Goal: Task Accomplishment & Management: Use online tool/utility

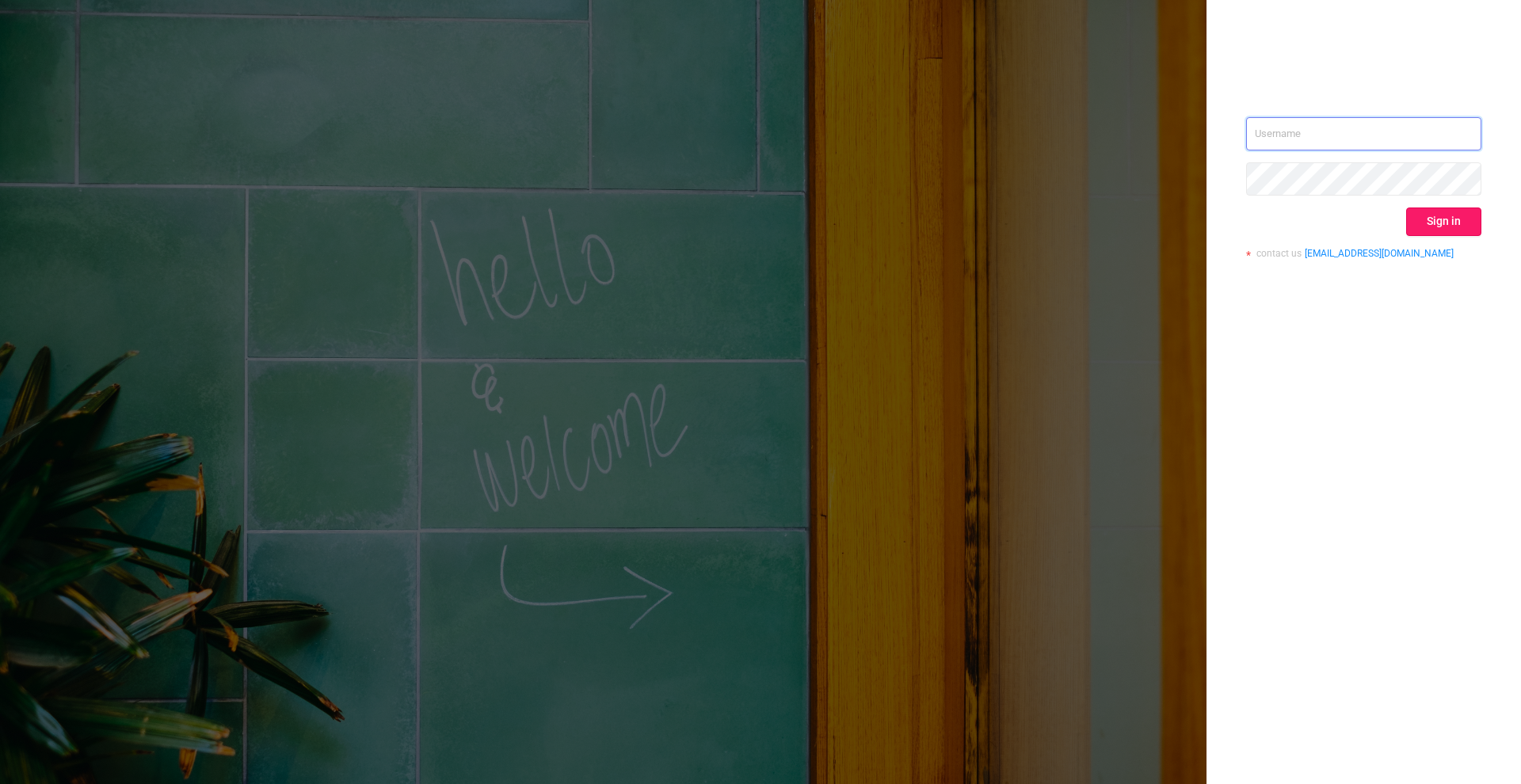
type input "[PERSON_NAME][EMAIL_ADDRESS][DOMAIN_NAME]"
click at [1445, 217] on button "Sign in" at bounding box center [1443, 222] width 76 height 28
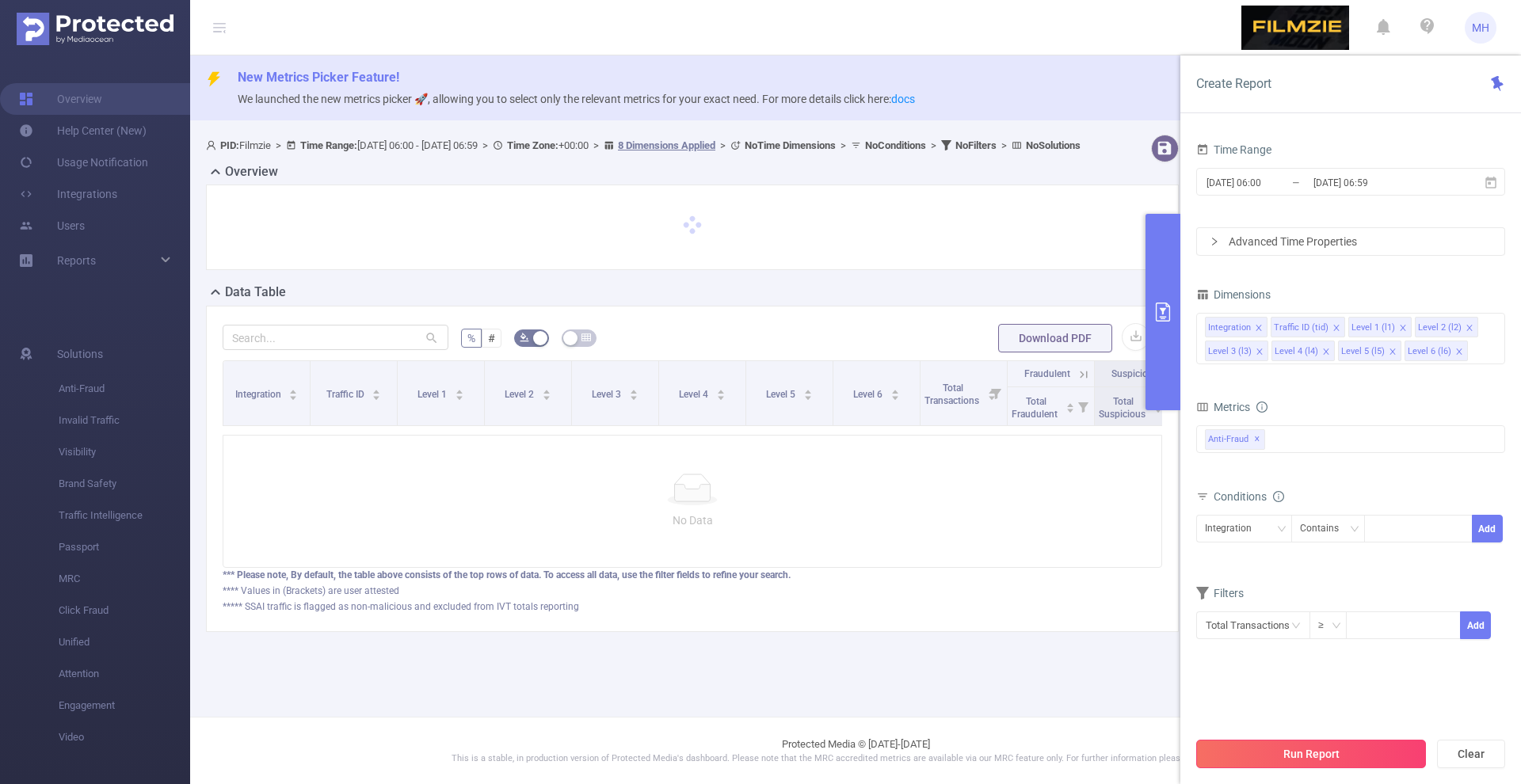
click at [1263, 753] on button "Run Report" at bounding box center [1311, 754] width 230 height 28
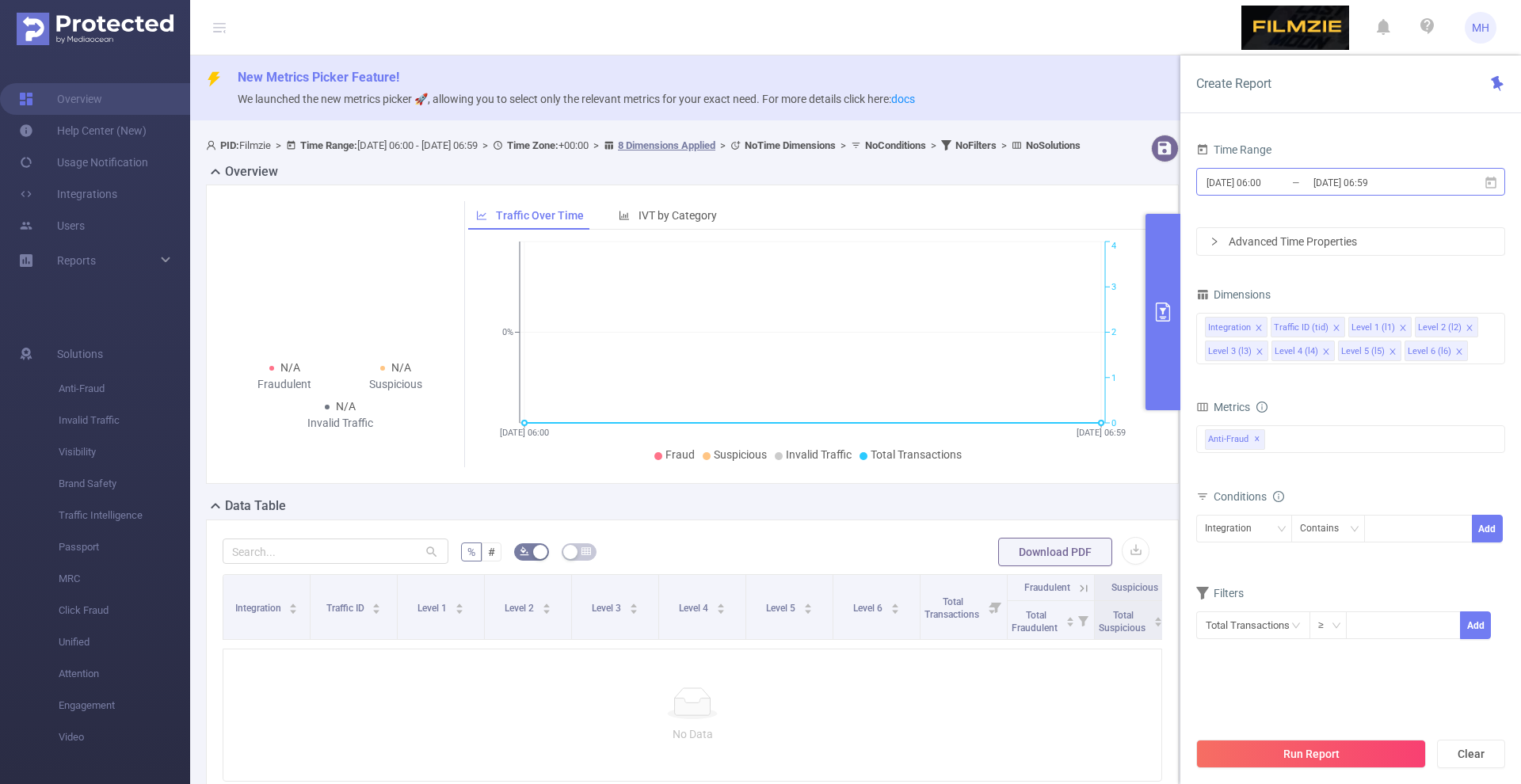
click at [1264, 182] on input "[DATE] 06:00" at bounding box center [1269, 183] width 129 height 22
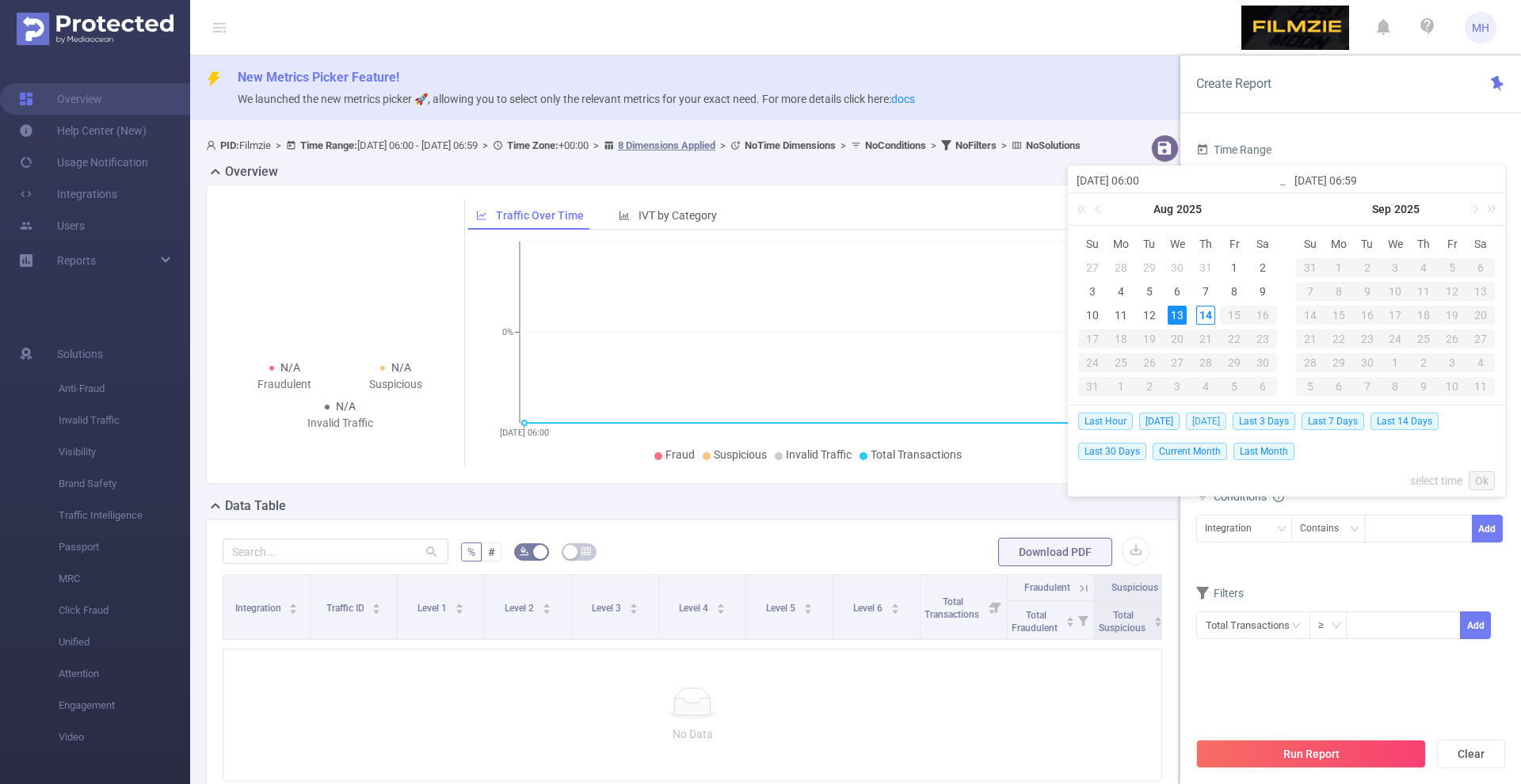
click at [1197, 415] on span "[DATE]" at bounding box center [1206, 421] width 41 height 17
type input "[DATE] 00:00"
type input "[DATE] 23:59"
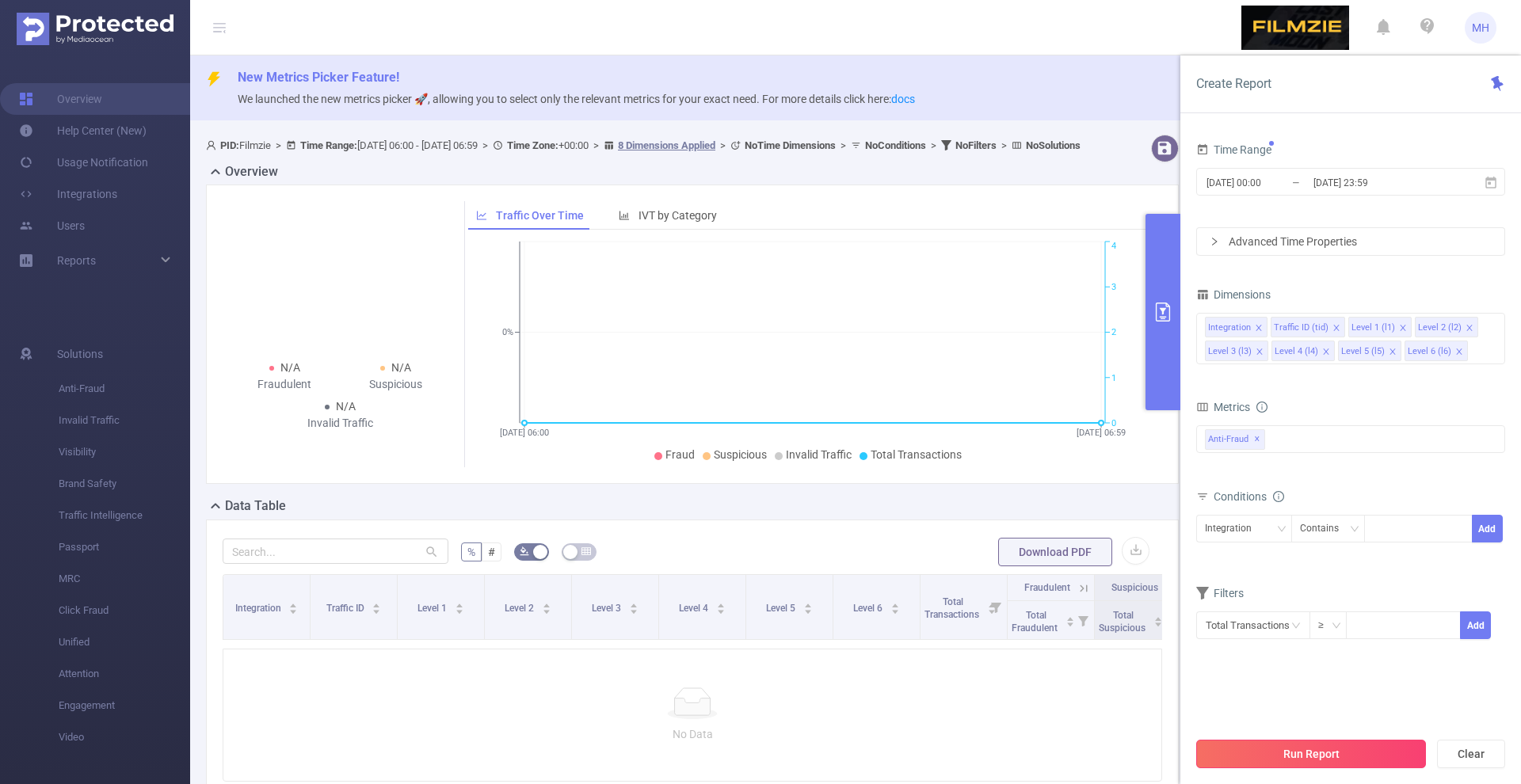
click at [1269, 753] on button "Run Report" at bounding box center [1311, 754] width 230 height 28
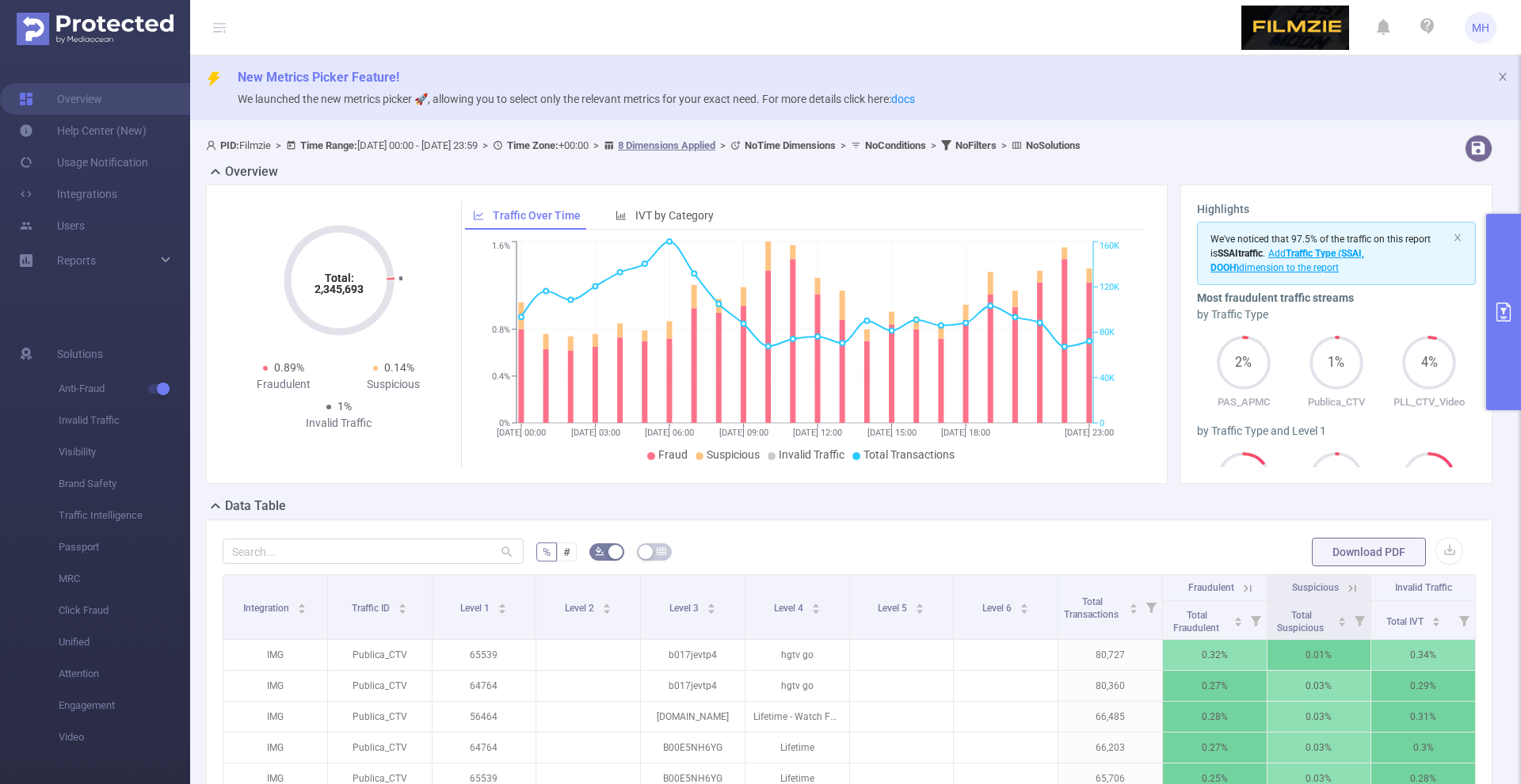
click at [1509, 374] on button "primary" at bounding box center [1504, 312] width 35 height 197
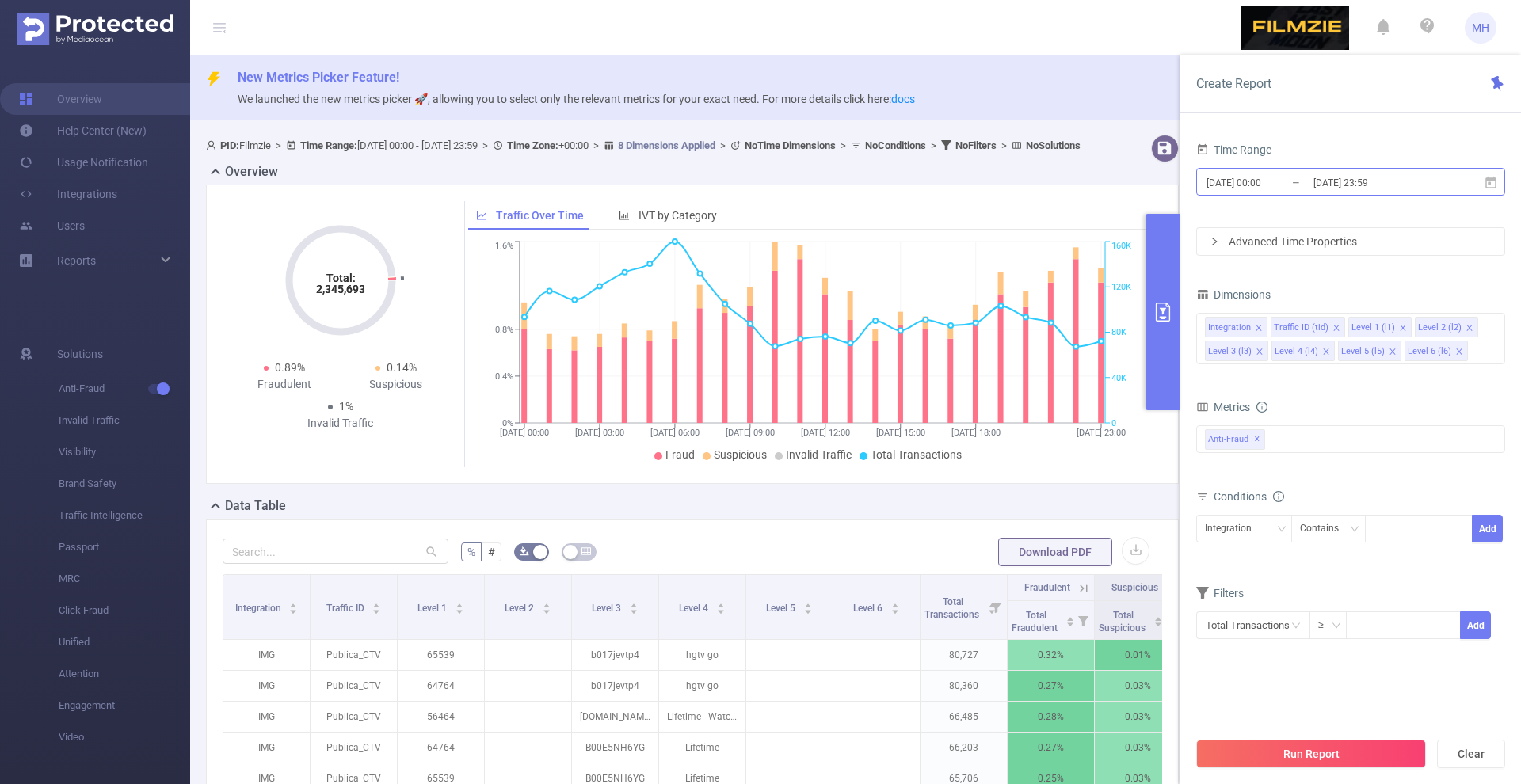
click at [1255, 185] on input "[DATE] 00:00" at bounding box center [1269, 183] width 129 height 22
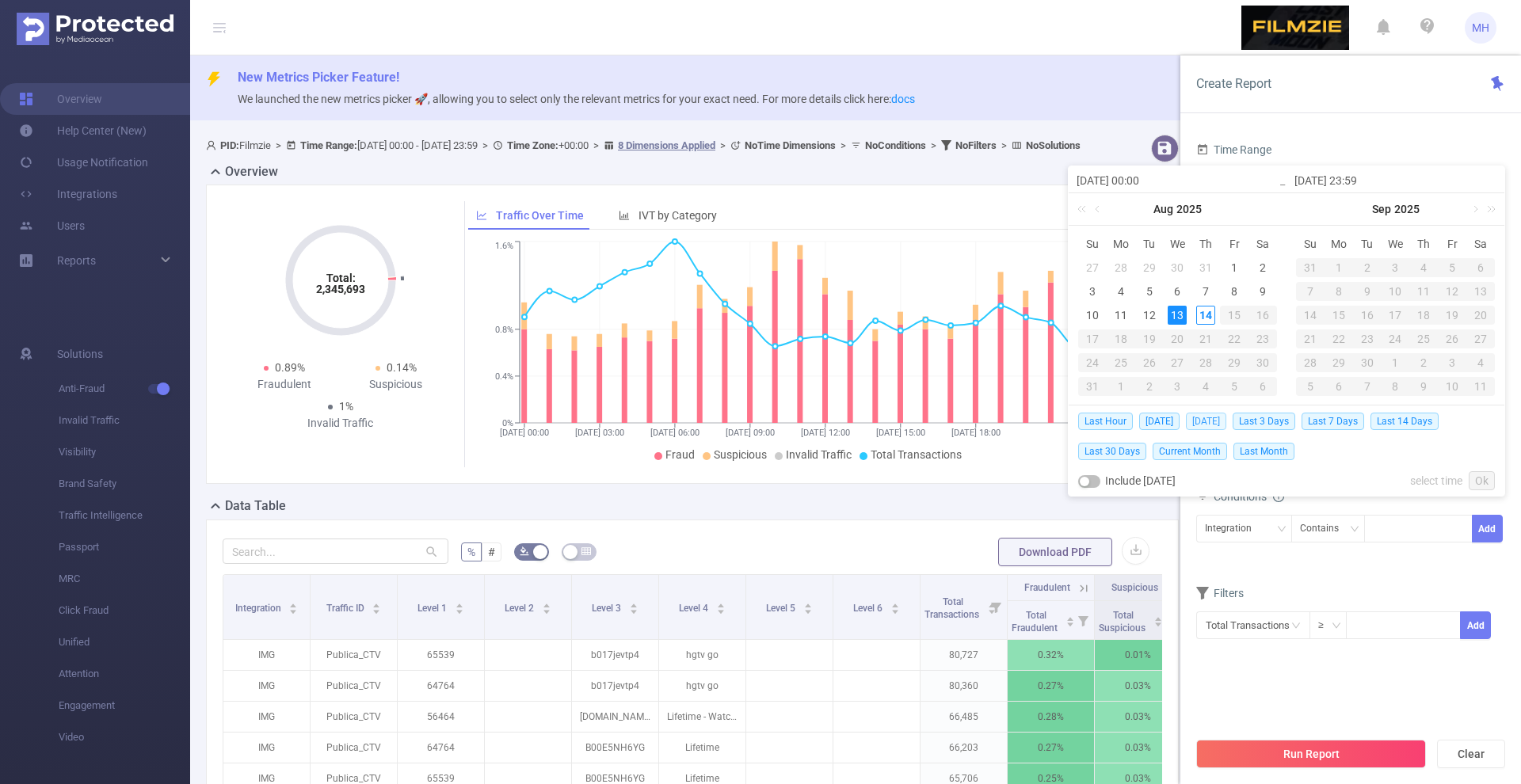
click at [1221, 417] on span "[DATE]" at bounding box center [1206, 421] width 41 height 17
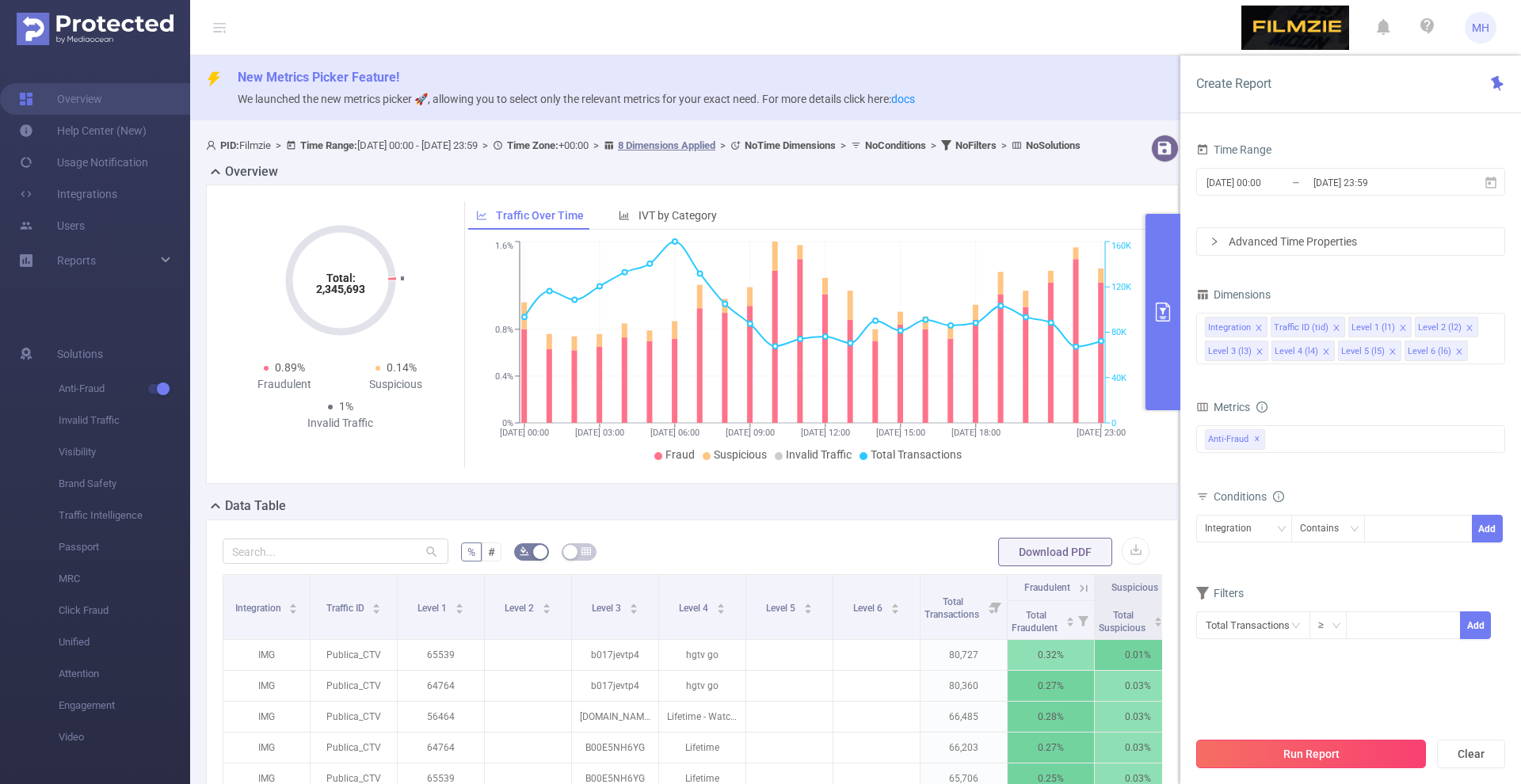
click at [1265, 747] on button "Run Report" at bounding box center [1311, 754] width 230 height 28
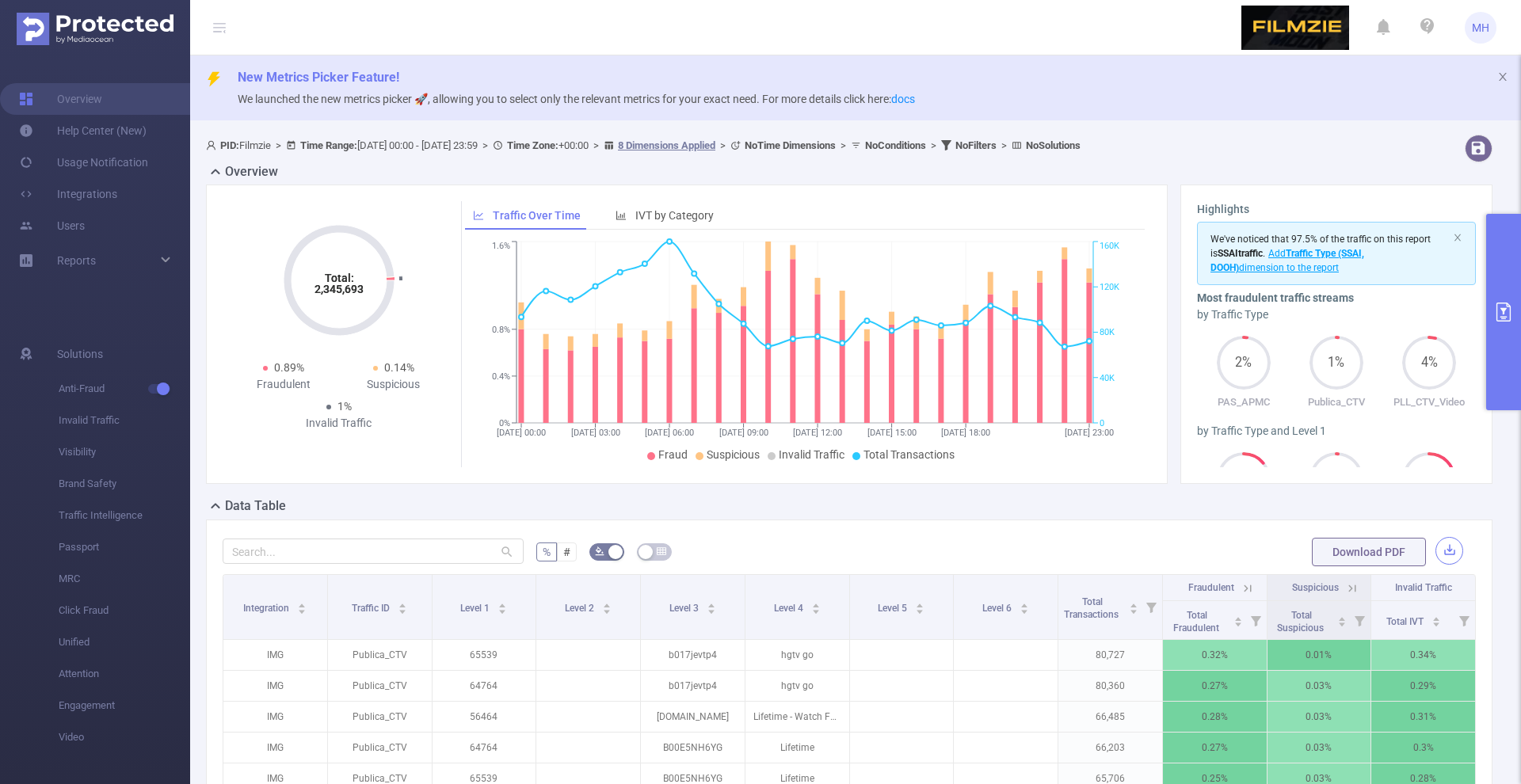
click at [1448, 559] on button "button" at bounding box center [1449, 550] width 27 height 27
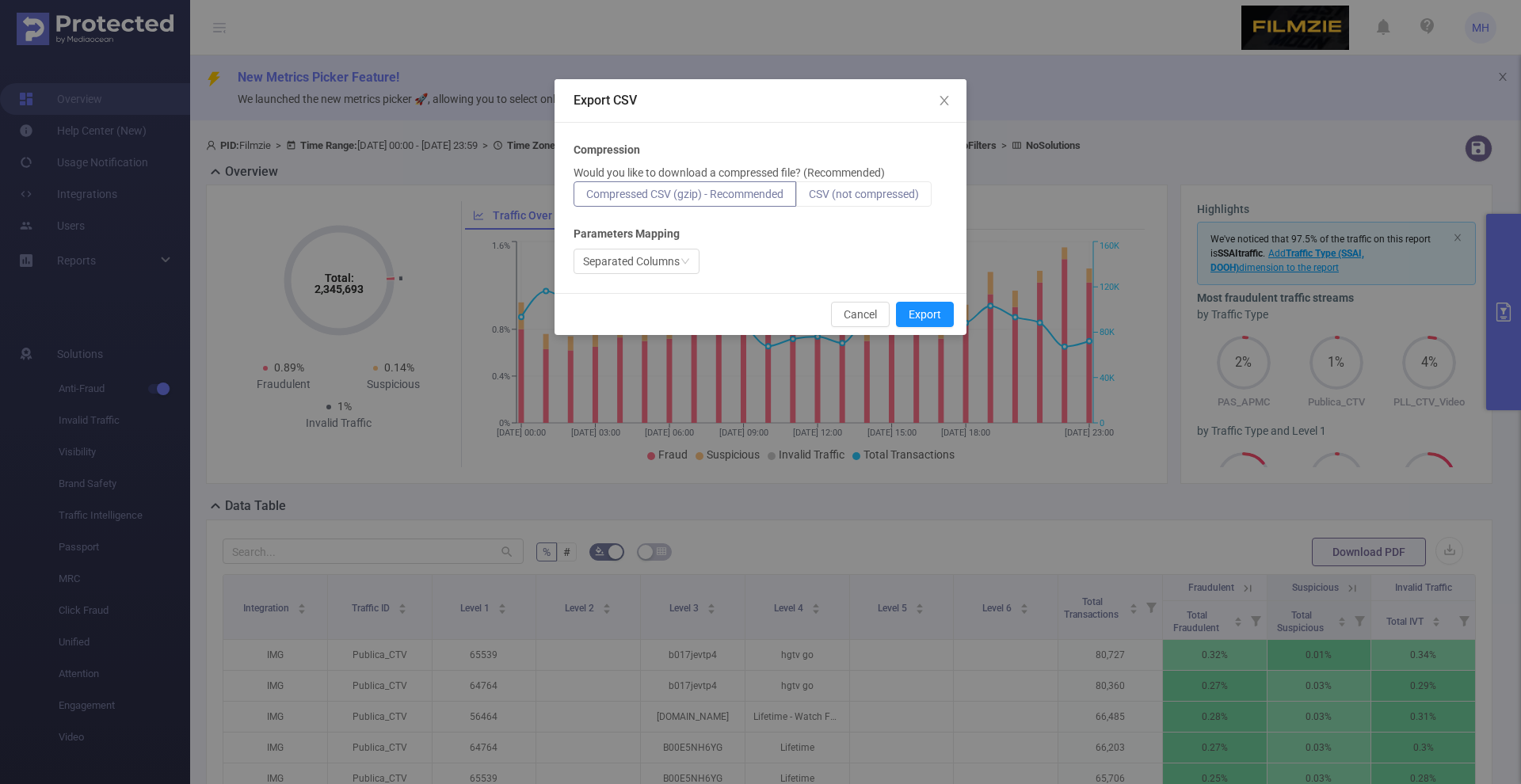
click at [851, 193] on span "CSV (not compressed)" at bounding box center [864, 193] width 110 height 12
click at [809, 198] on input "CSV (not compressed)" at bounding box center [809, 198] width 0 height 0
click at [933, 289] on div "Compression Would you like to download a compressed file? (Recommended) Compres…" at bounding box center [760, 207] width 412 height 170
click at [930, 309] on button "Export" at bounding box center [925, 314] width 58 height 26
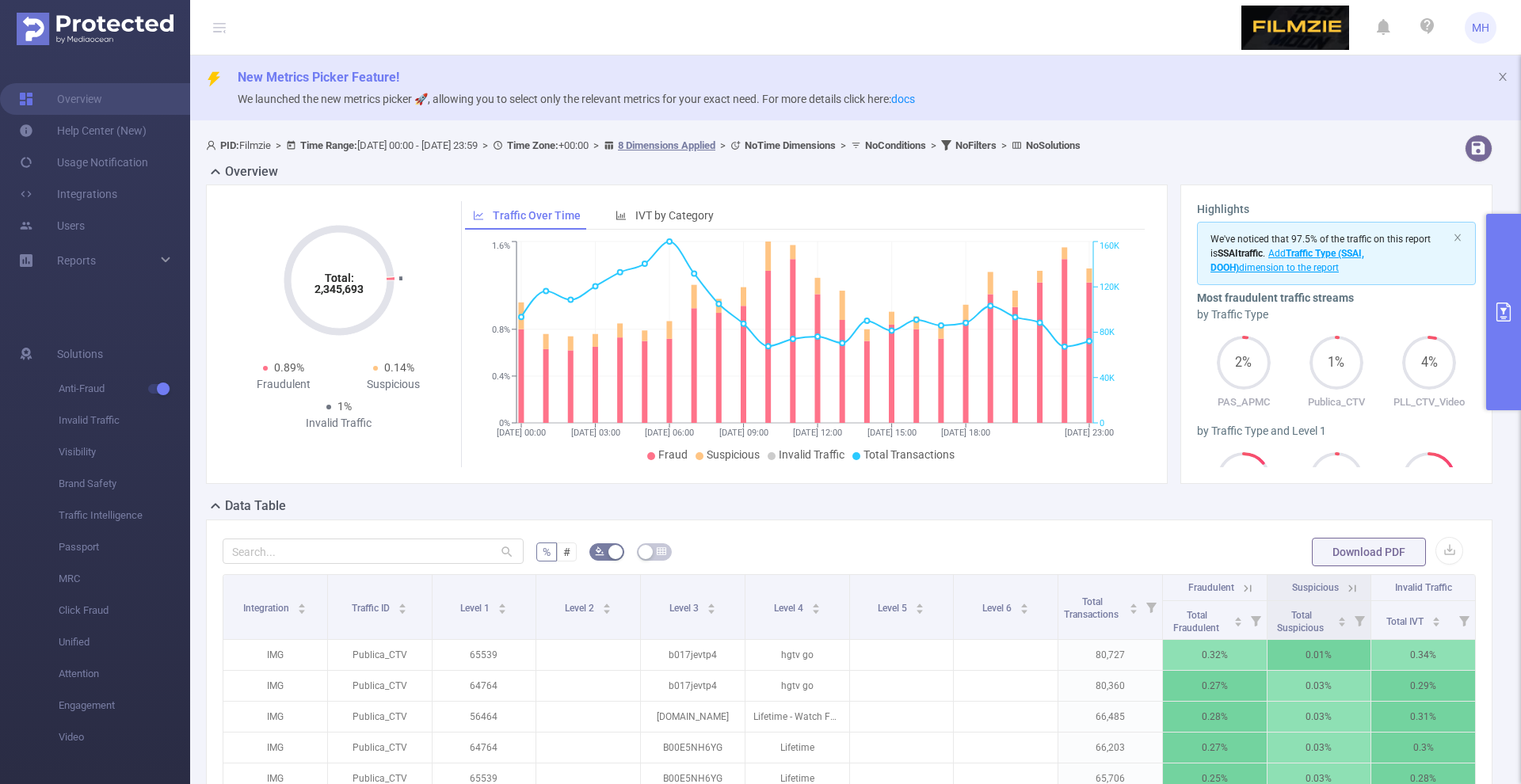
click at [1460, 109] on div "New Metrics Picker Feature! We launched the new metrics picker 🚀, allowing you …" at bounding box center [856, 88] width 1331 height 65
click at [1442, 536] on div "Download PDF" at bounding box center [1387, 552] width 151 height 32
click at [1442, 544] on button "button" at bounding box center [1449, 550] width 27 height 27
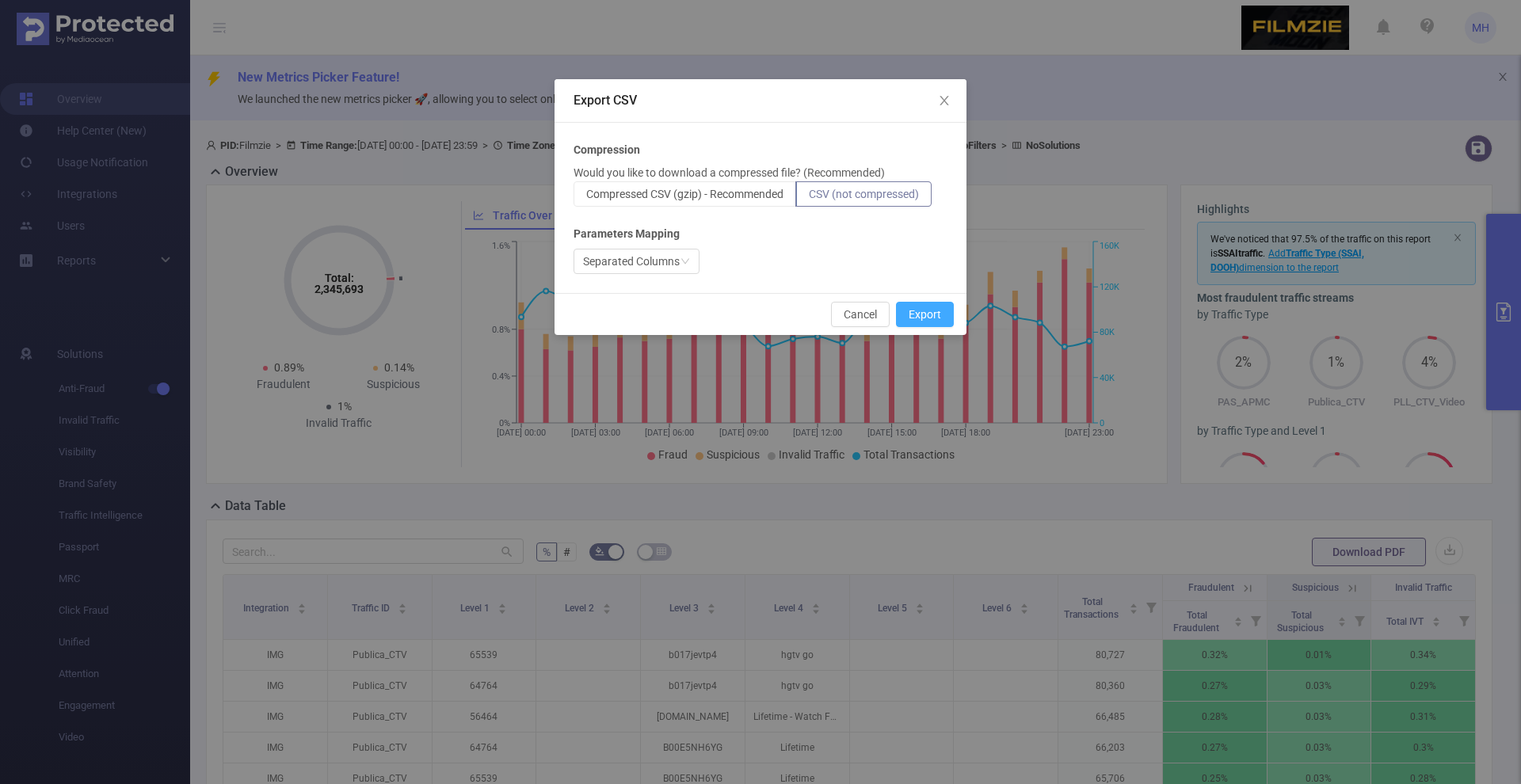
click at [915, 306] on button "Export" at bounding box center [925, 314] width 58 height 26
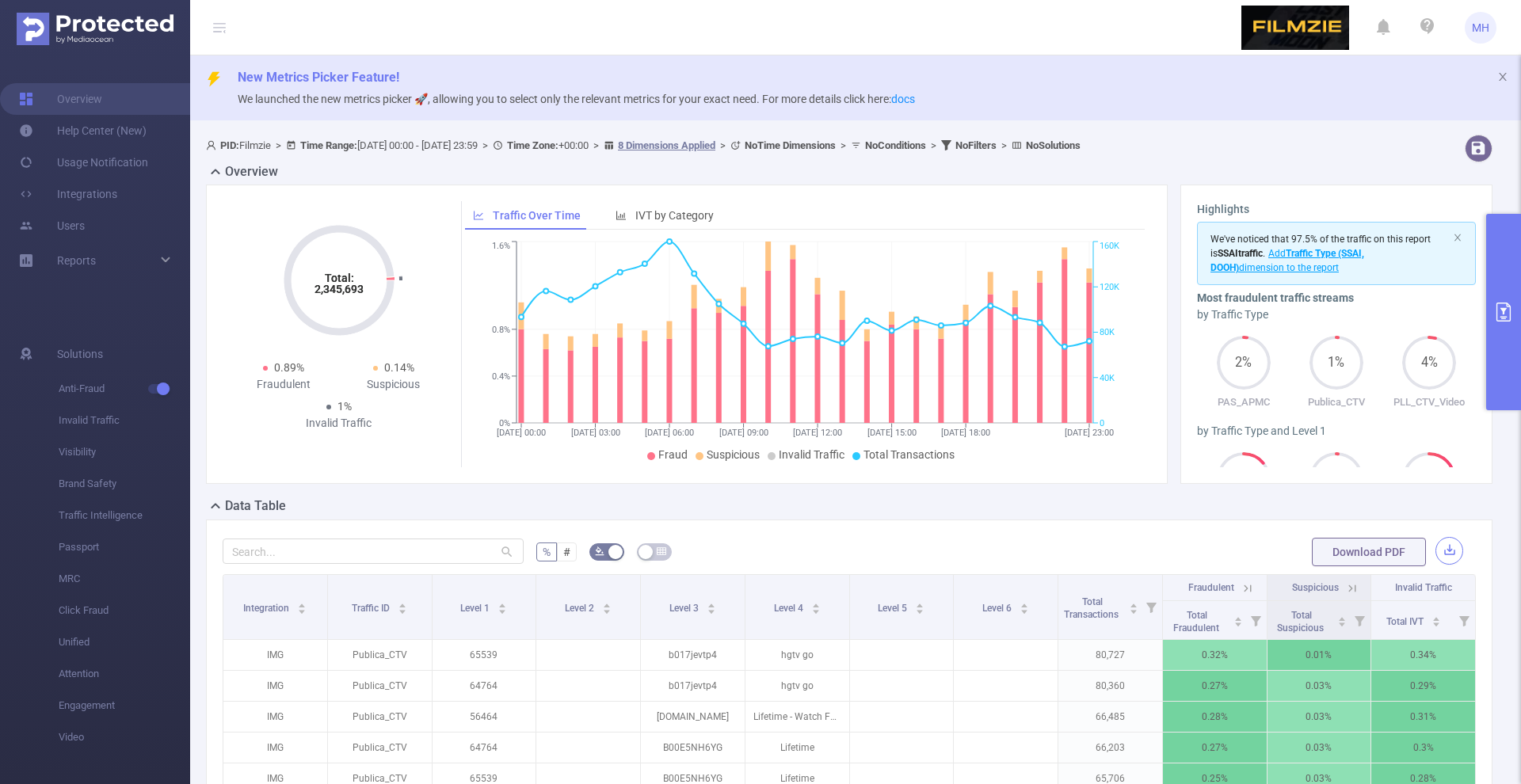
click at [1445, 539] on button "button" at bounding box center [1449, 550] width 27 height 27
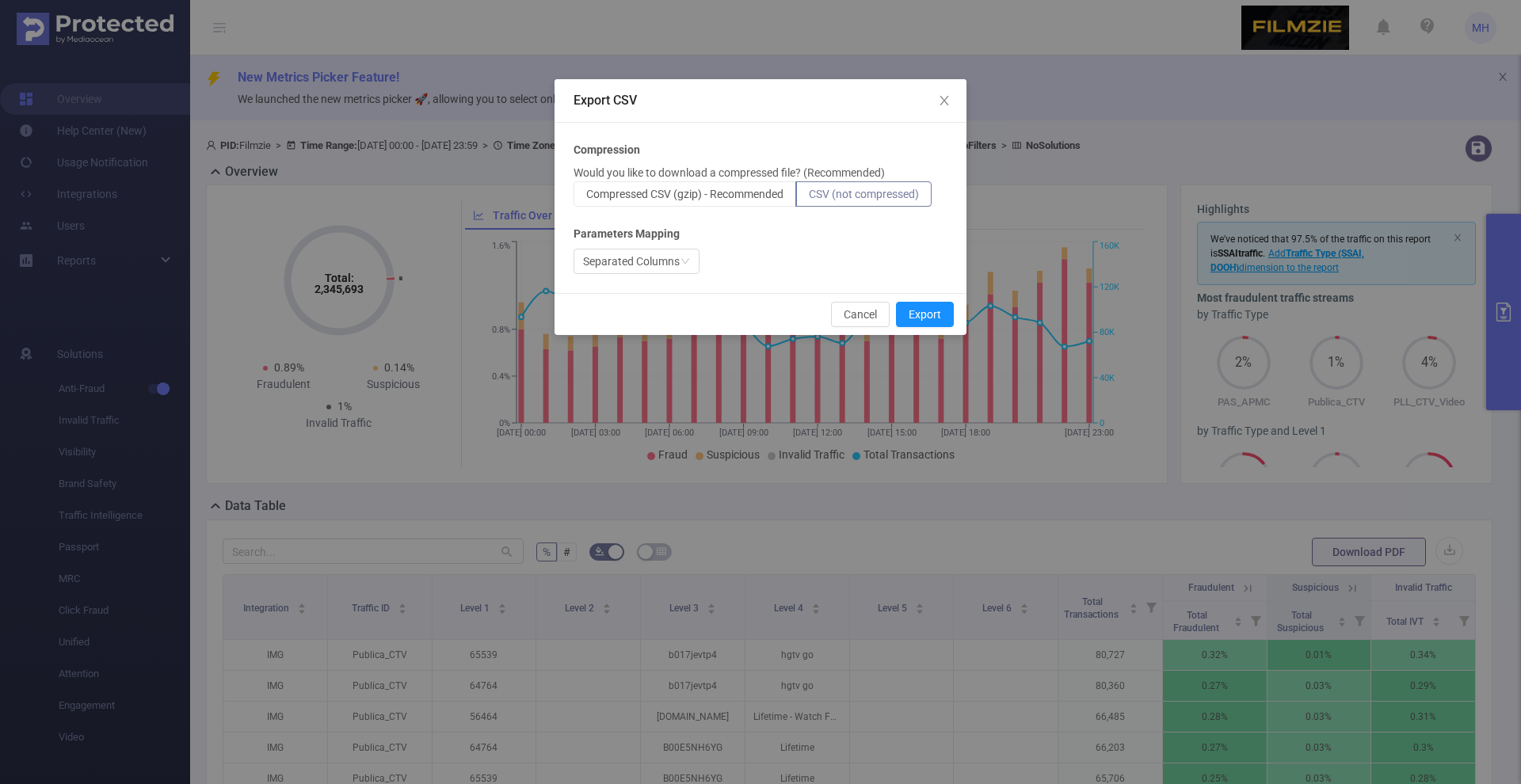
click at [1079, 54] on div "Export CSV Compression Would you like to download a compressed file? (Recommend…" at bounding box center [760, 392] width 1521 height 784
